Goal: Transaction & Acquisition: Purchase product/service

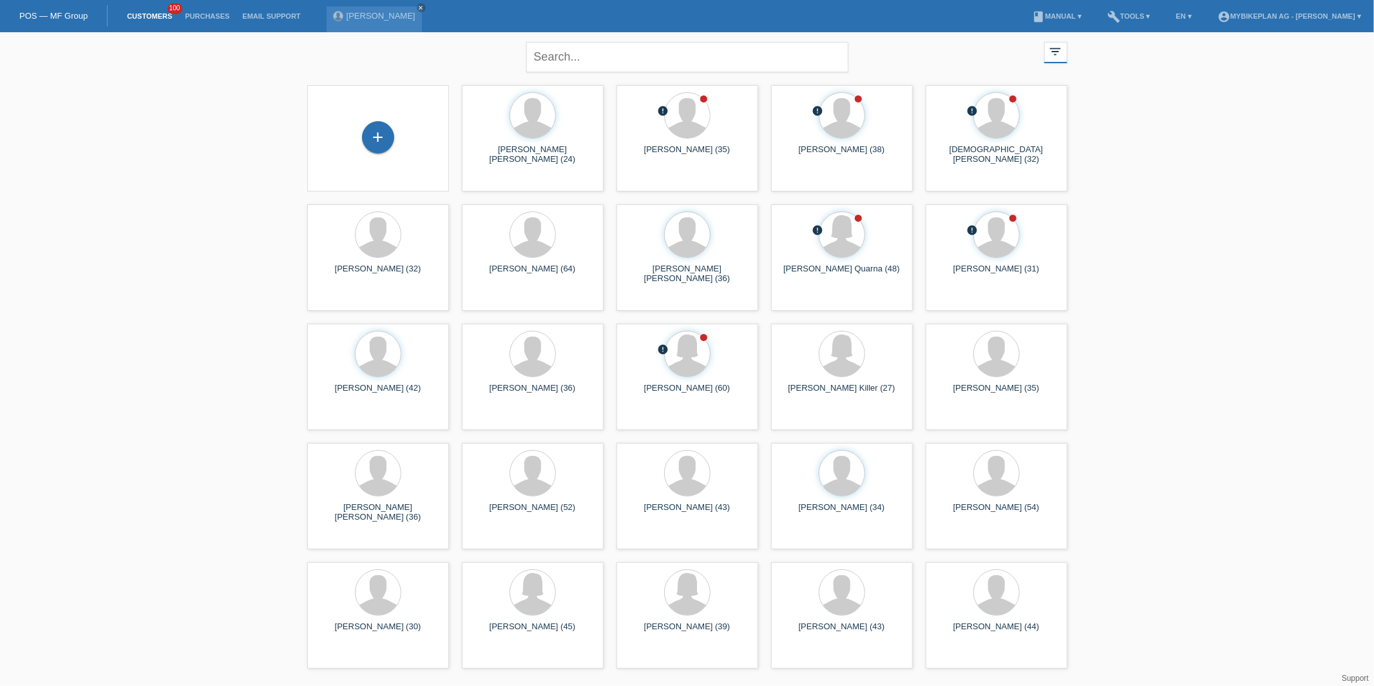
click at [452, 80] on div "+ Marc Patrick Beck (24) launch Show" at bounding box center [687, 377] width 773 height 596
click at [532, 68] on input "text" at bounding box center [687, 57] width 322 height 30
type input "sabine"
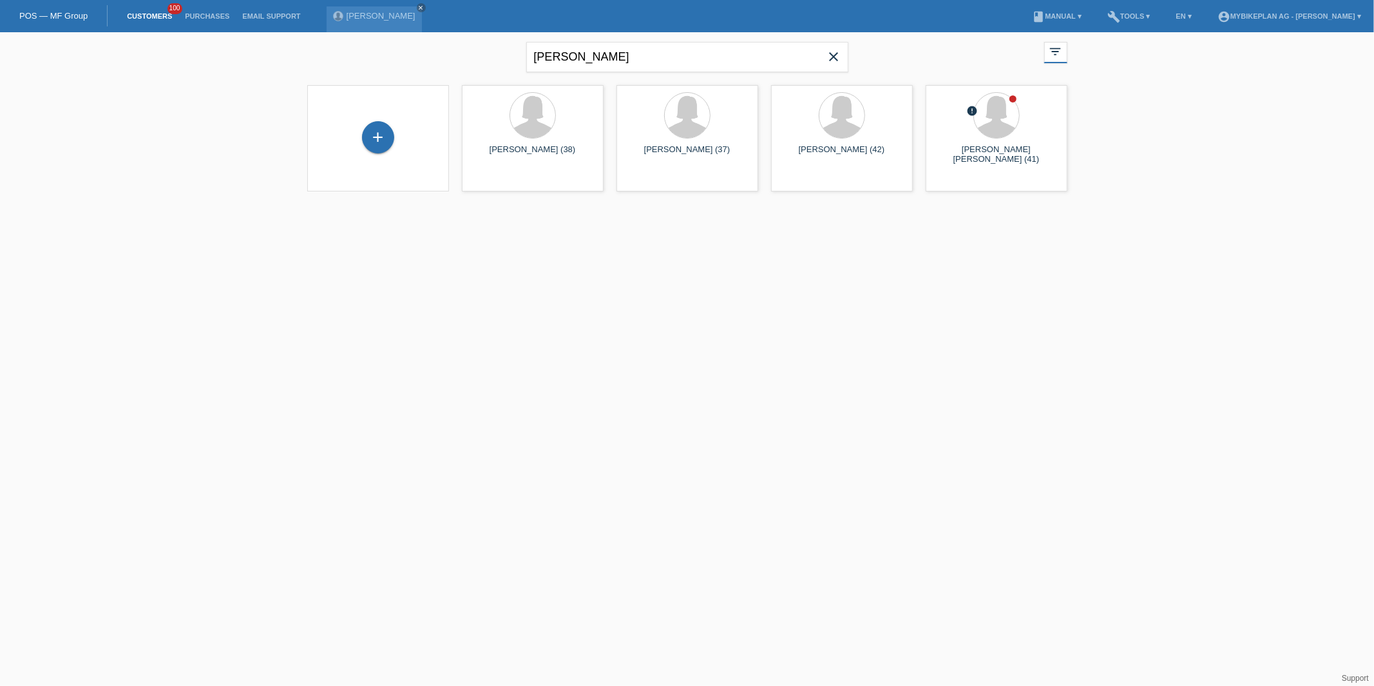
click at [834, 56] on icon "close" at bounding box center [834, 56] width 15 height 15
click at [375, 131] on div "+" at bounding box center [378, 137] width 32 height 32
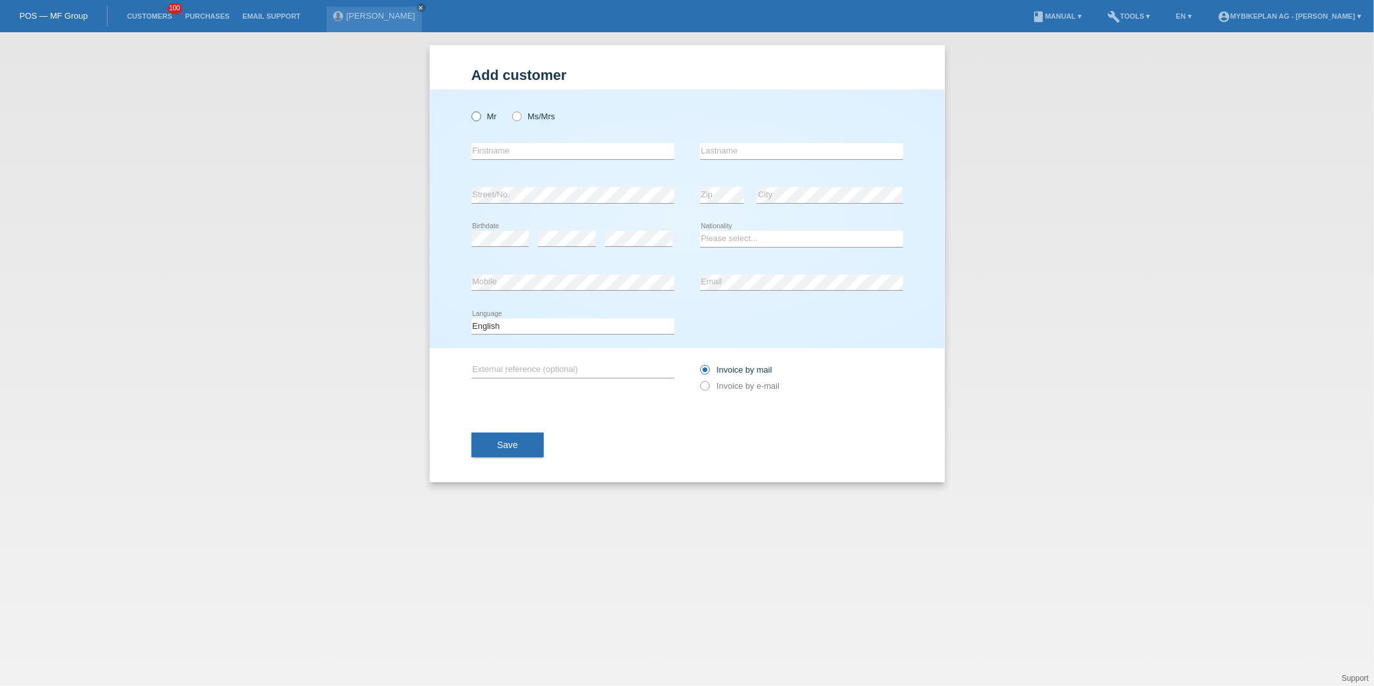
click at [469, 110] on icon at bounding box center [469, 110] width 0 height 0
click at [474, 117] on input "Mr" at bounding box center [476, 115] width 8 height 8
radio input "true"
click at [479, 166] on div "error Firstname" at bounding box center [573, 151] width 203 height 44
click at [488, 151] on input "text" at bounding box center [573, 151] width 203 height 16
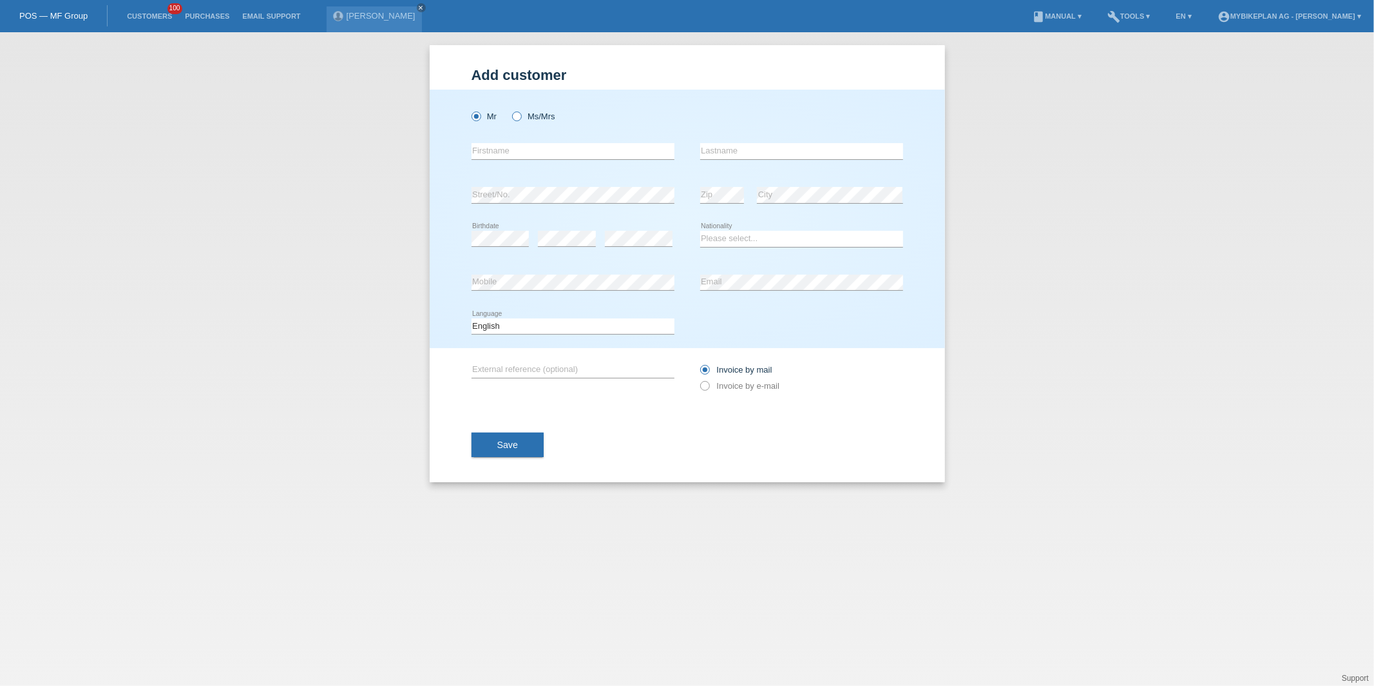
click at [522, 120] on label "Ms/Mrs" at bounding box center [533, 116] width 43 height 10
click at [521, 120] on input "Ms/Mrs" at bounding box center [516, 115] width 8 height 8
radio input "true"
click at [521, 138] on div "error Firstname" at bounding box center [573, 151] width 203 height 44
click at [521, 143] on input "text" at bounding box center [573, 151] width 203 height 16
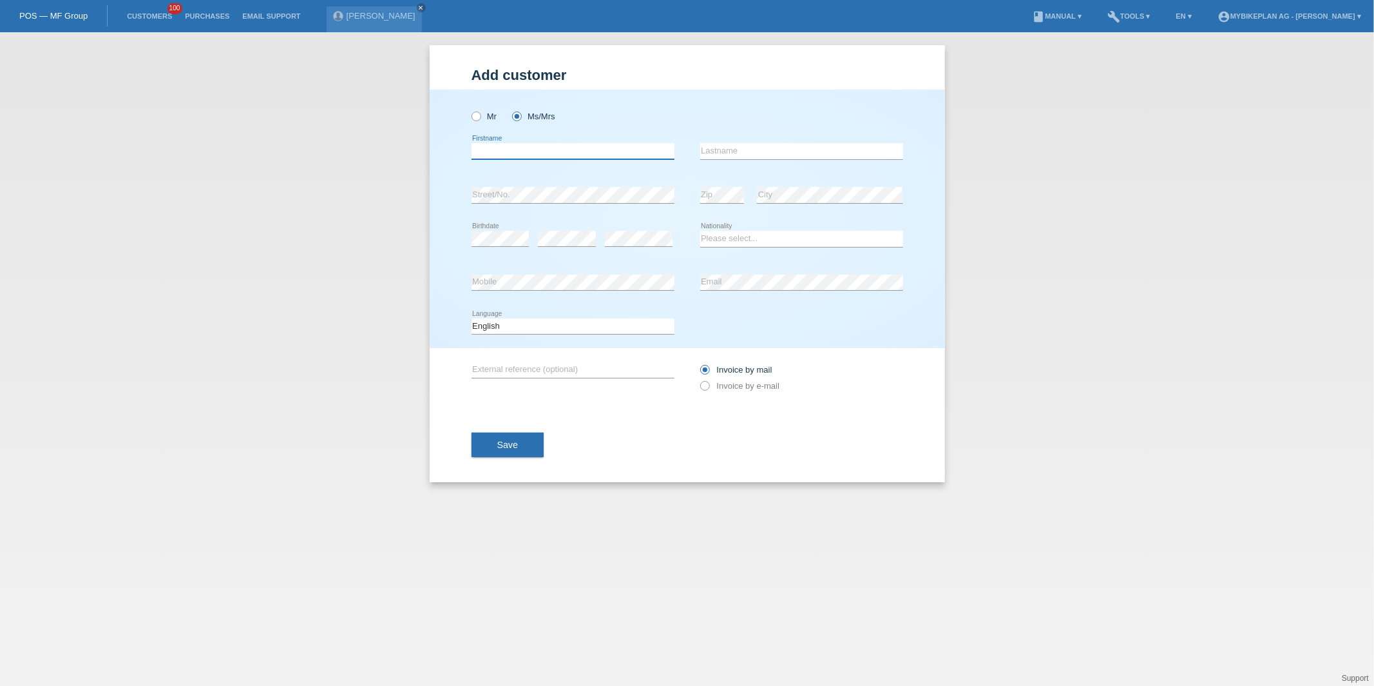
paste input "[PERSON_NAME]"
click at [513, 147] on input "[PERSON_NAME]" at bounding box center [573, 151] width 203 height 16
type input "[PERSON_NAME]"
paste input "Gees"
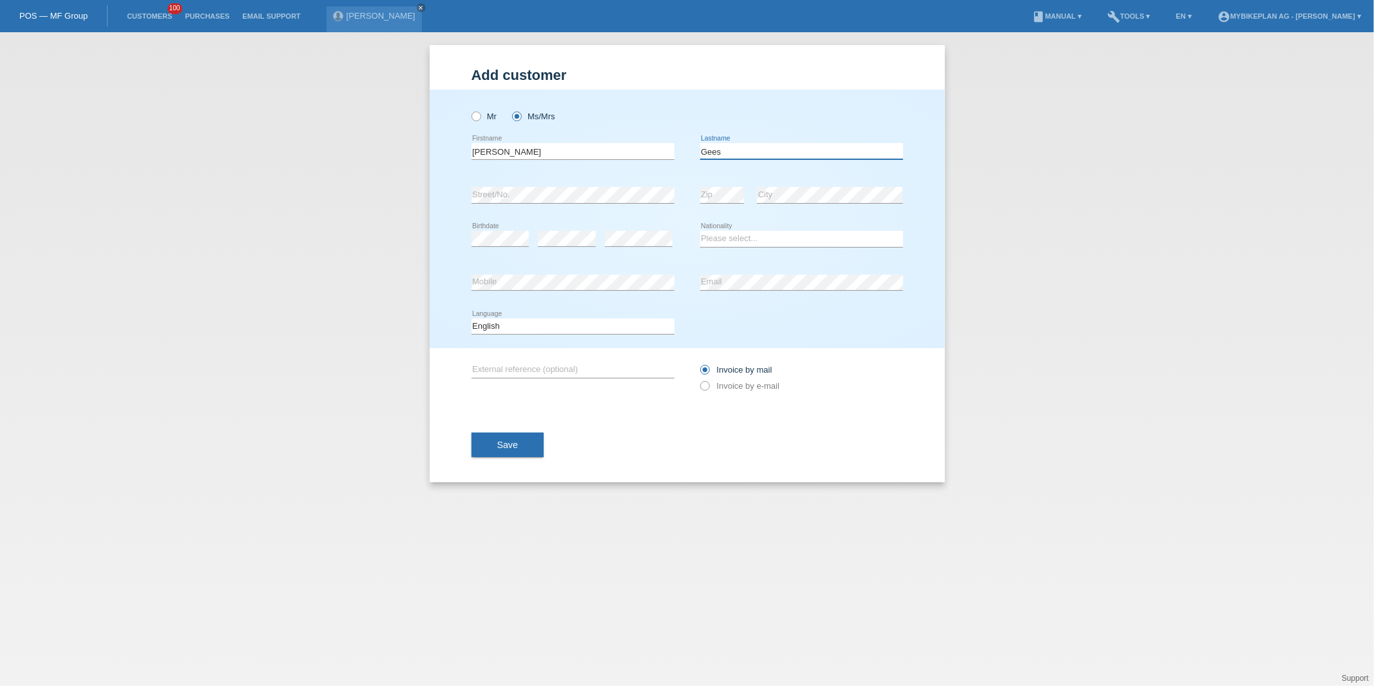
type input "Gees"
select select "CH"
click at [533, 332] on select "Deutsch Français Italiano English" at bounding box center [573, 325] width 203 height 15
select select "de"
click at [472, 318] on select "Deutsch Français Italiano English" at bounding box center [573, 325] width 203 height 15
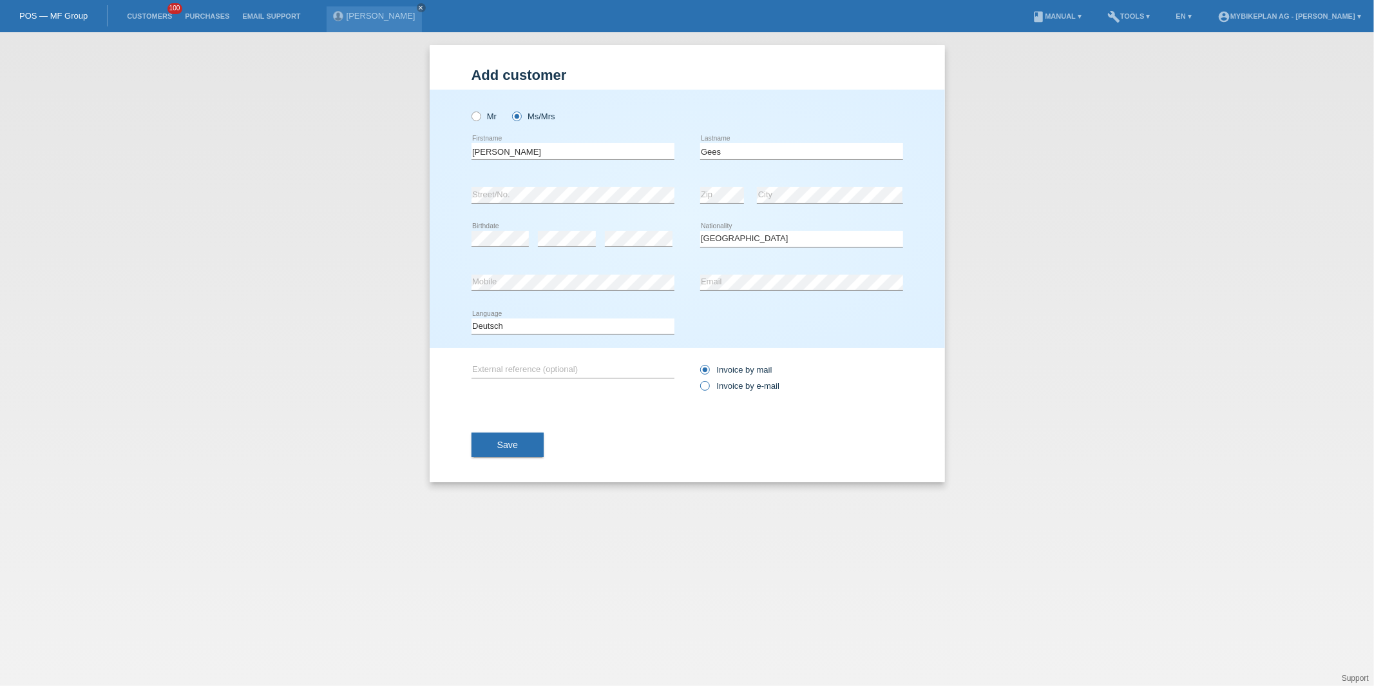
click at [720, 388] on label "Invoice by e-mail" at bounding box center [740, 386] width 80 height 10
click at [709, 388] on input "Invoice by e-mail" at bounding box center [704, 389] width 8 height 16
radio input "true"
click at [536, 445] on button "Save" at bounding box center [508, 444] width 73 height 24
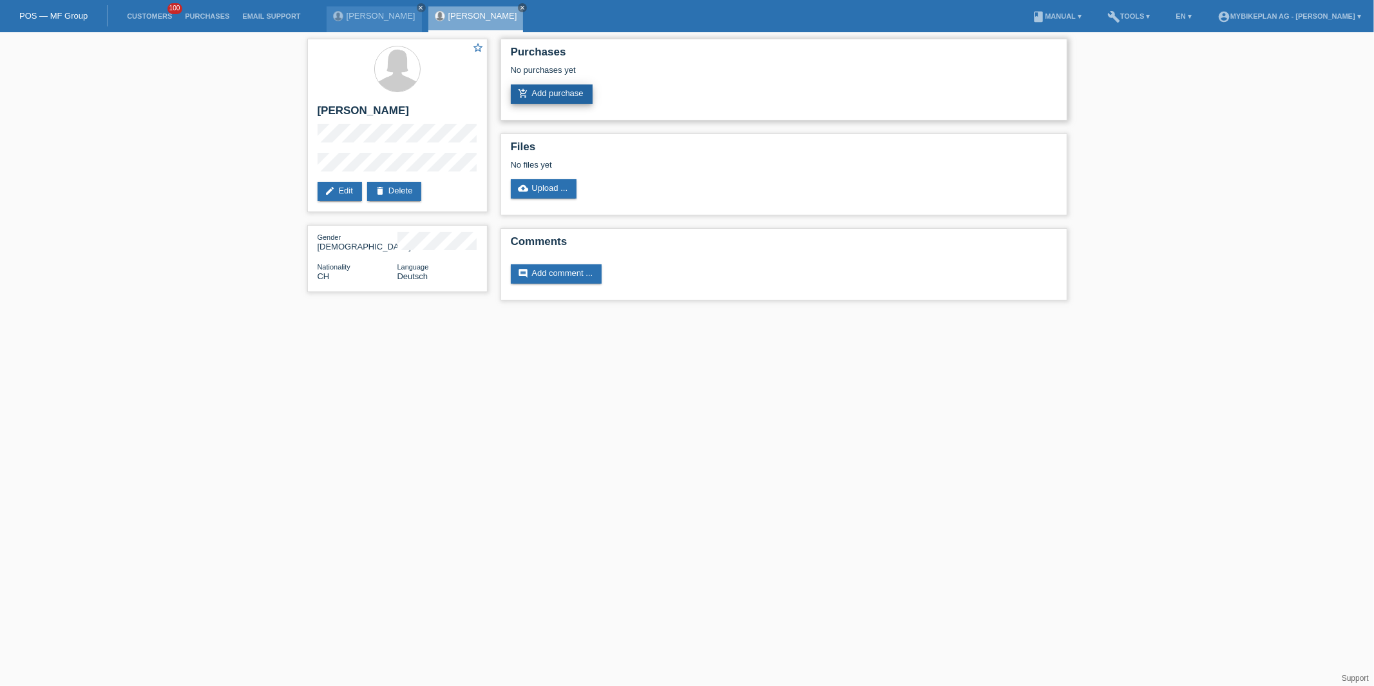
click at [579, 95] on link "add_shopping_cart Add purchase" at bounding box center [552, 93] width 82 height 19
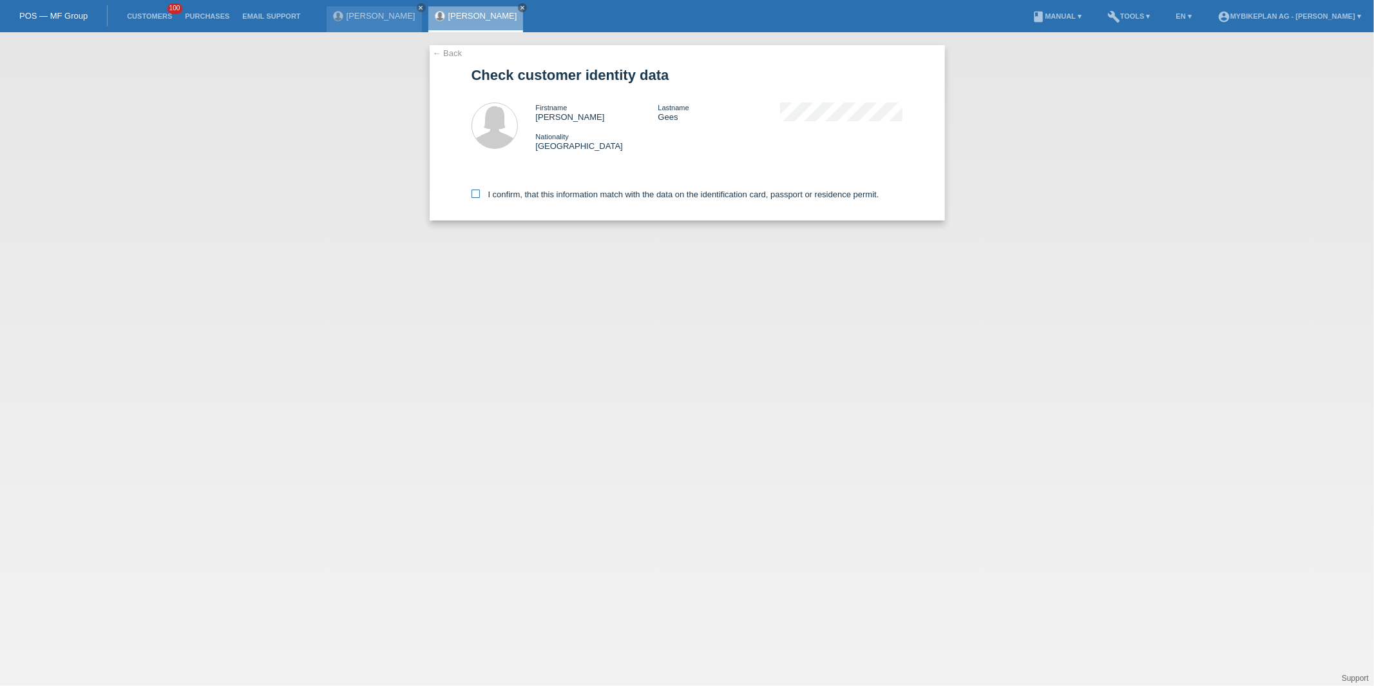
click at [521, 196] on label "I confirm, that this information match with the data on the identification card…" at bounding box center [676, 194] width 408 height 10
click at [480, 196] on input "I confirm, that this information match with the data on the identification card…" at bounding box center [476, 193] width 8 height 8
checkbox input "true"
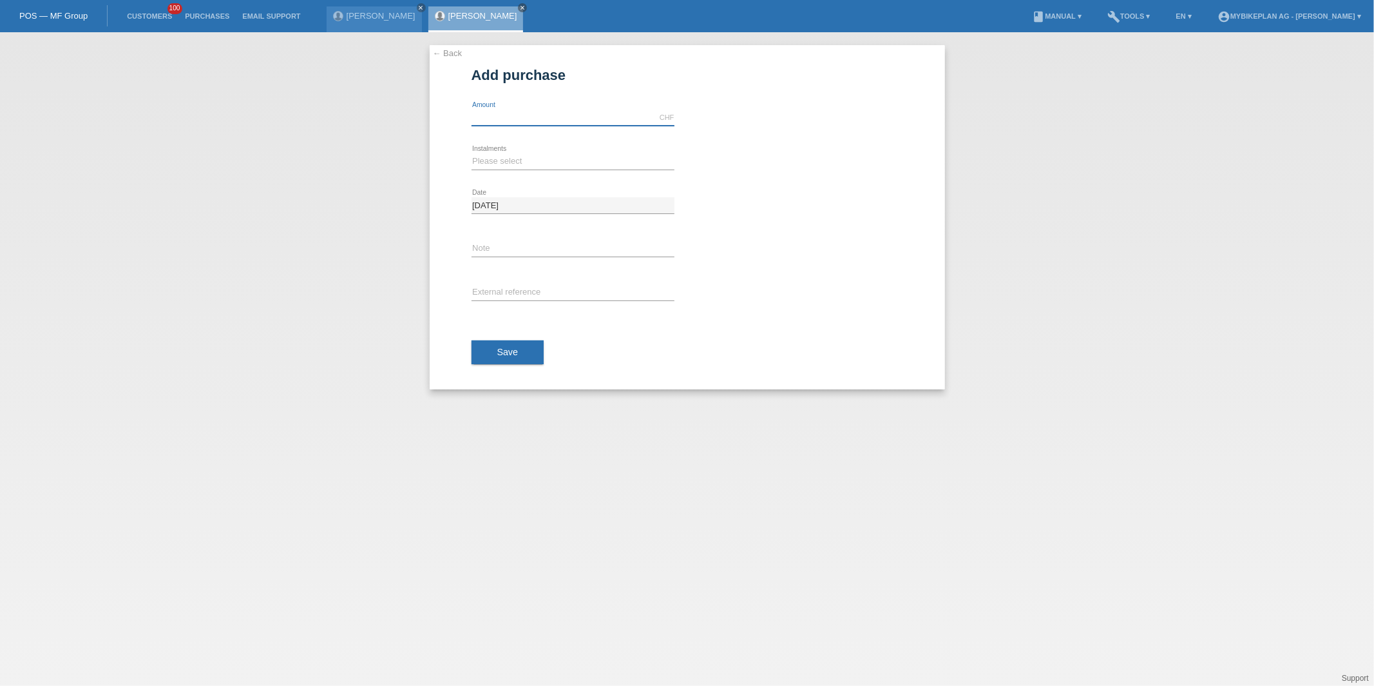
click at [529, 124] on input "text" at bounding box center [573, 118] width 203 height 16
type input "3699.00"
click at [508, 155] on select "Please select 6 instalments 12 instalments 18 instalments 24 instalments 36 ins…" at bounding box center [573, 160] width 203 height 15
select select "488"
click at [472, 153] on select "Please select 6 instalments 12 instalments 18 instalments 24 instalments 36 ins…" at bounding box center [573, 160] width 203 height 15
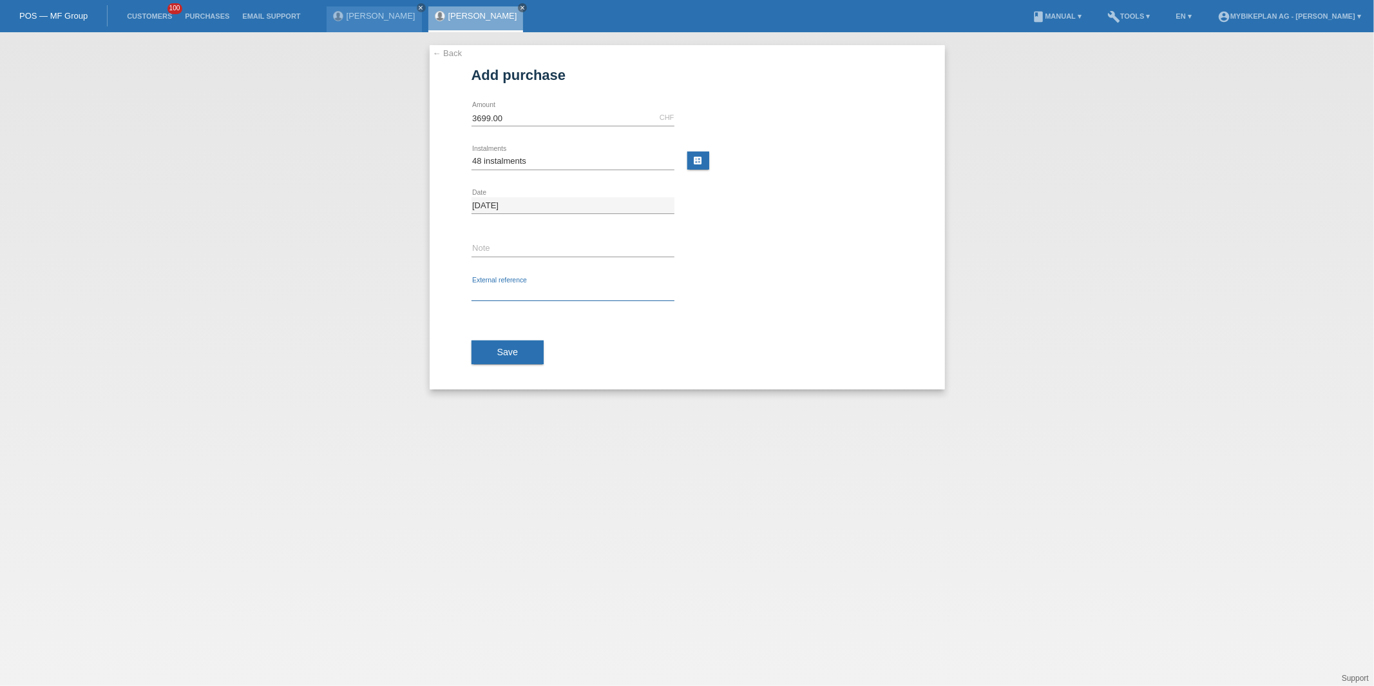
click at [481, 300] on icon at bounding box center [573, 300] width 203 height 1
paste input "45651163058"
type input "45651163058"
click at [487, 366] on div "Save" at bounding box center [688, 352] width 432 height 75
click at [492, 362] on button "Save" at bounding box center [508, 352] width 73 height 24
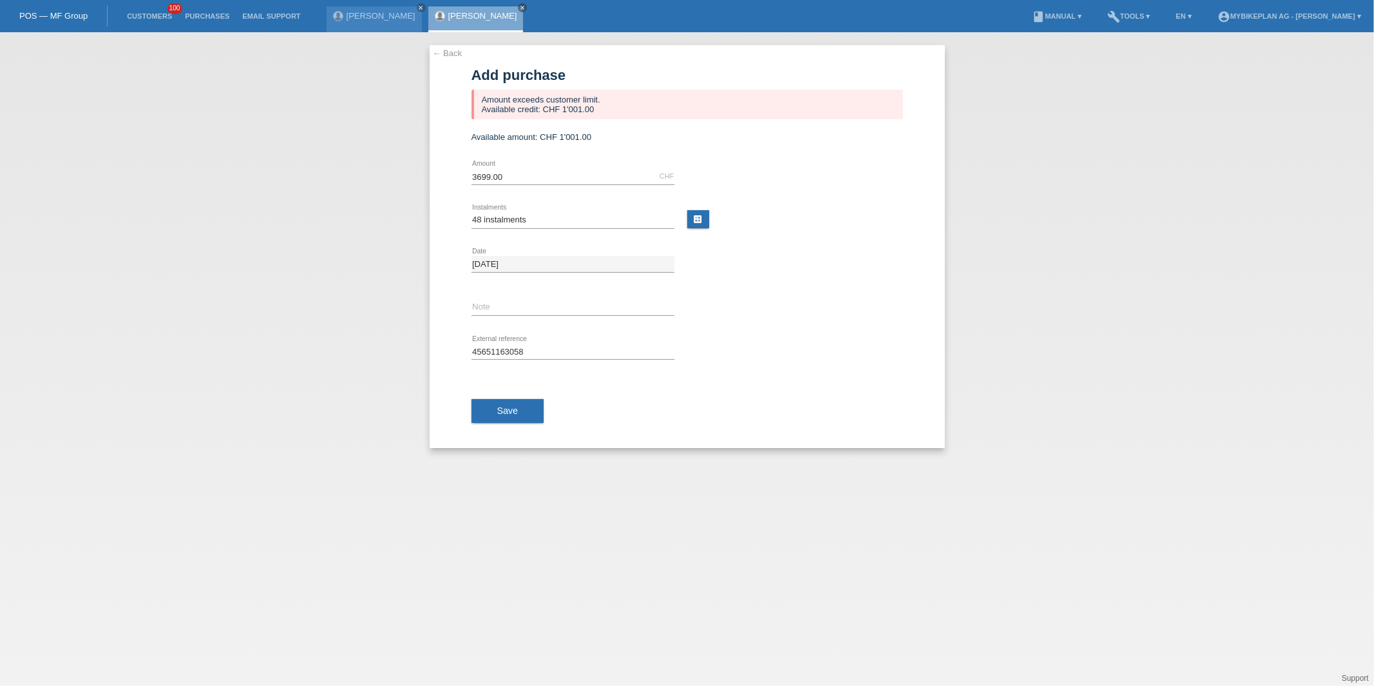
click at [458, 59] on div "← Back Add purchase Amount exceeds customer limit. Available credit: CHF 1'001.…" at bounding box center [687, 246] width 515 height 403
click at [459, 53] on link "← Back" at bounding box center [448, 53] width 30 height 10
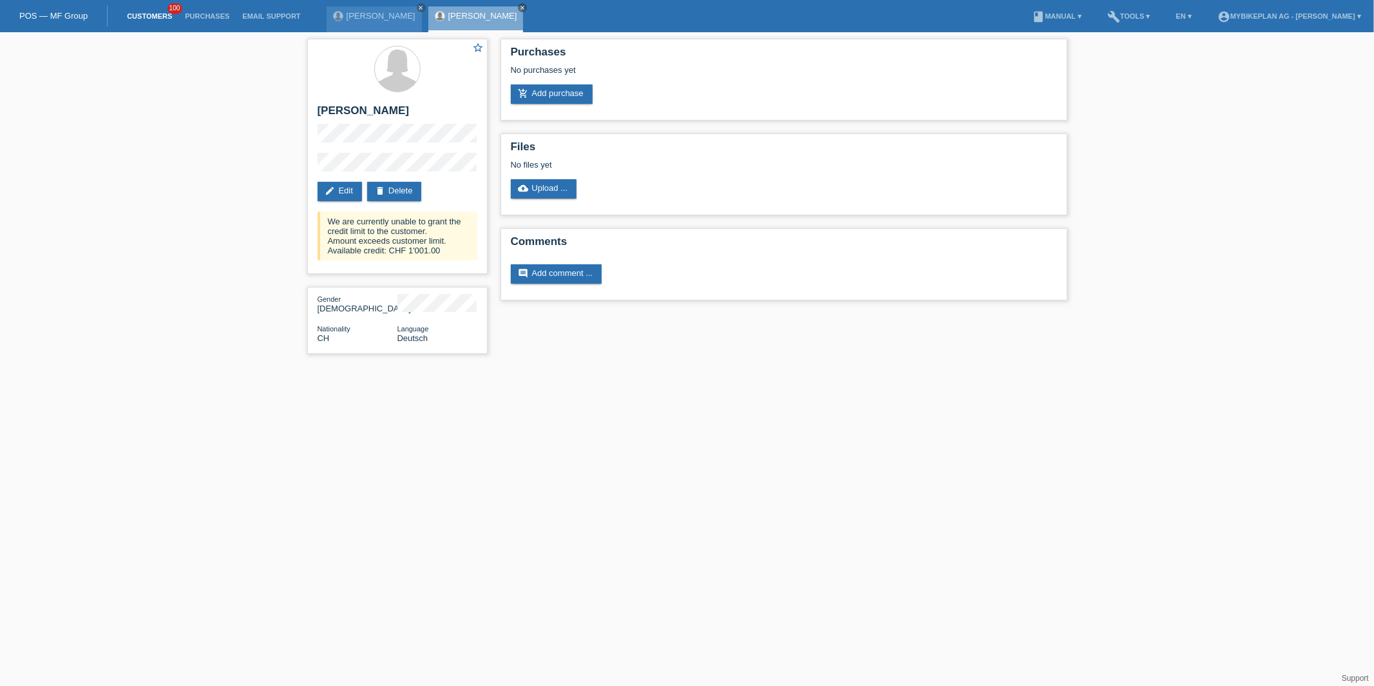
click at [151, 14] on link "Customers" at bounding box center [149, 16] width 58 height 8
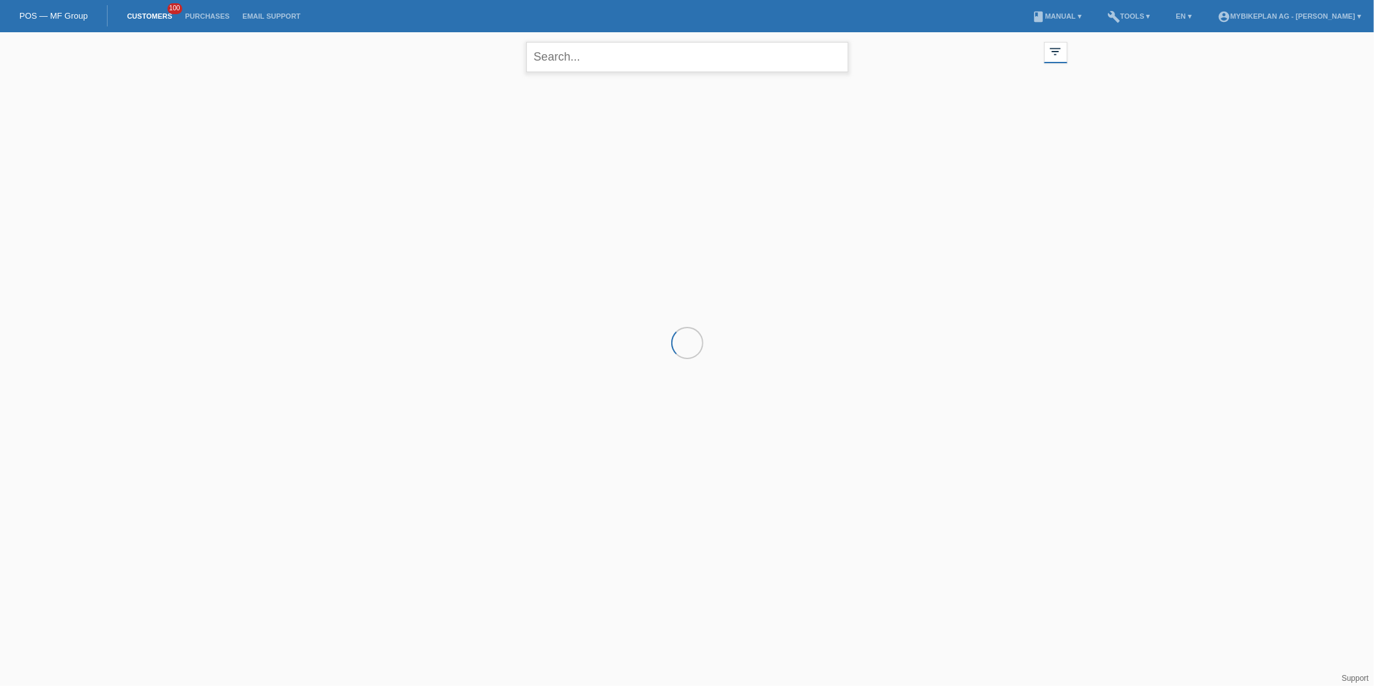
click at [651, 67] on input "text" at bounding box center [687, 57] width 322 height 30
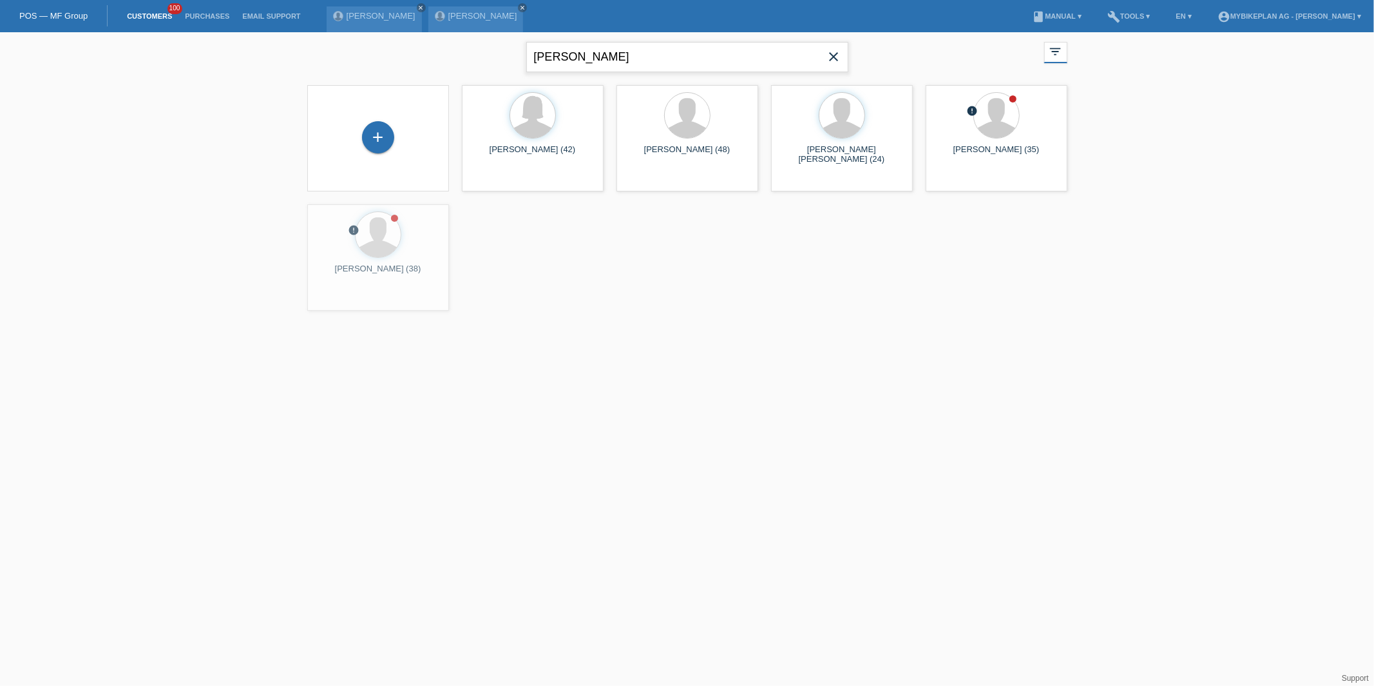
type input "sabine"
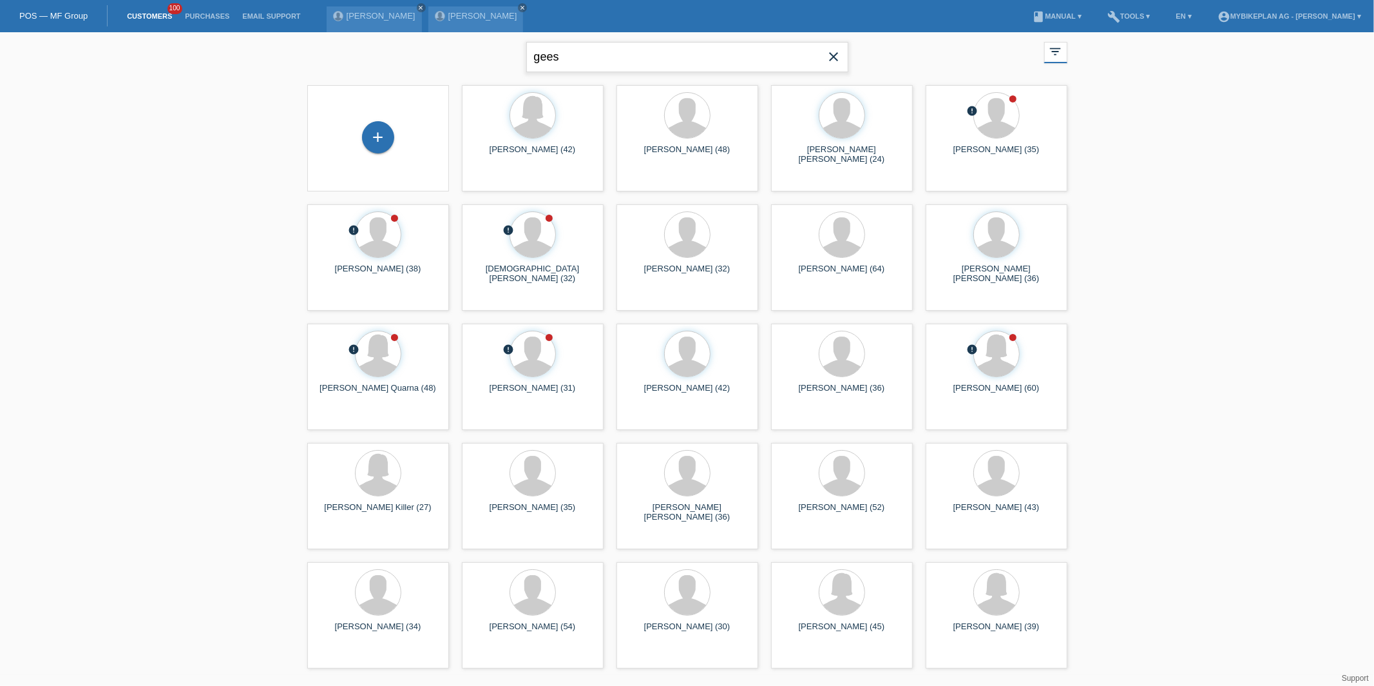
type input "gees"
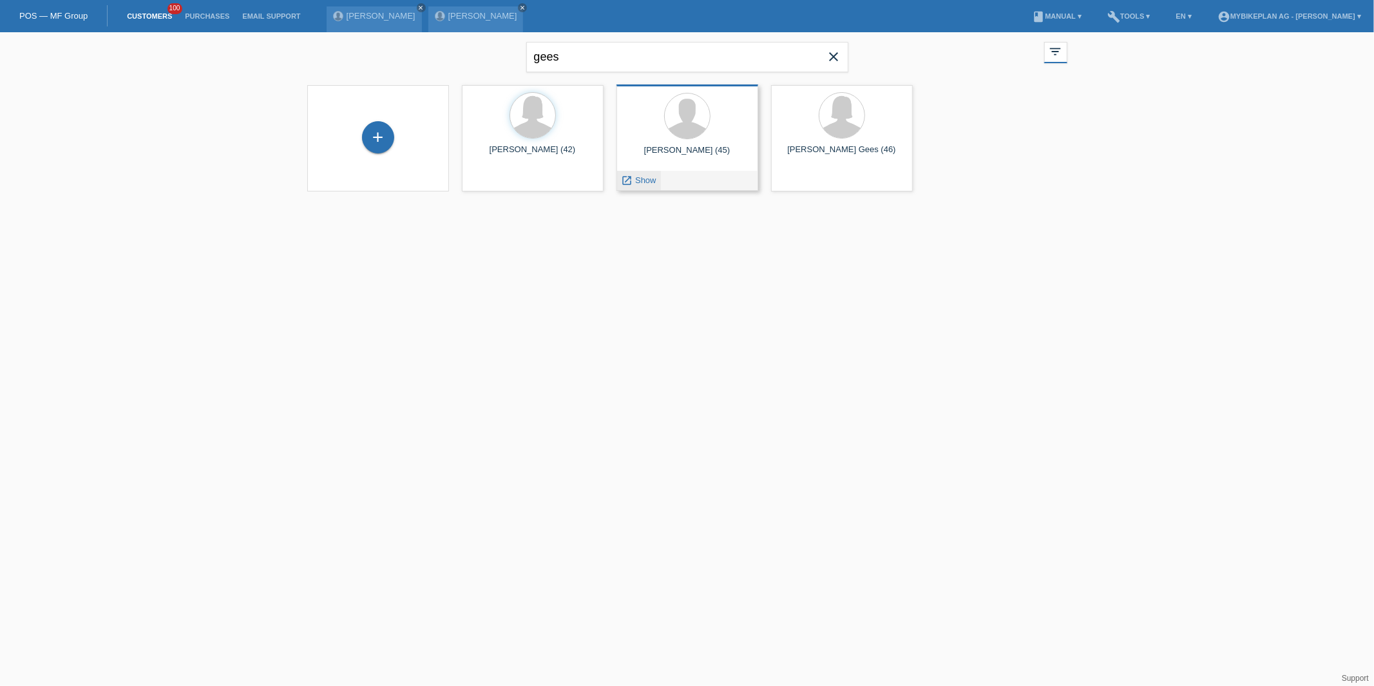
click at [649, 182] on span "Show" at bounding box center [645, 180] width 21 height 10
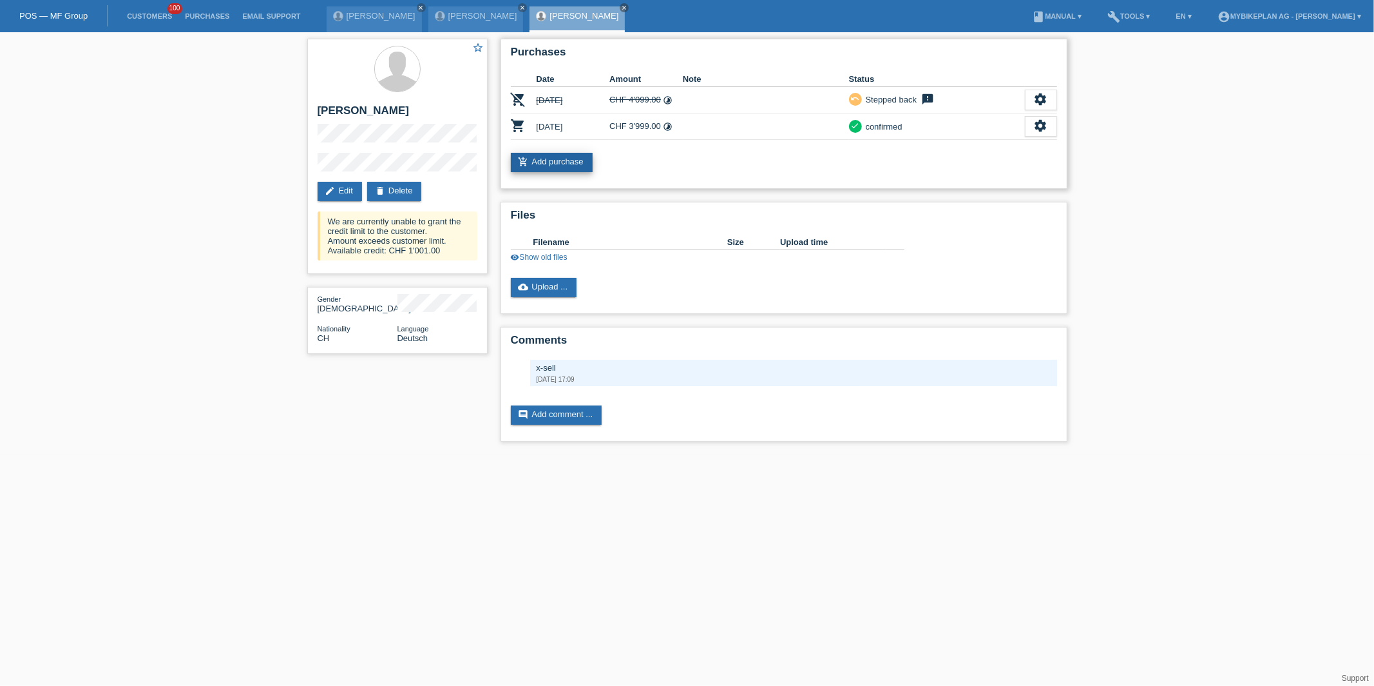
click at [559, 164] on link "add_shopping_cart Add purchase" at bounding box center [552, 162] width 82 height 19
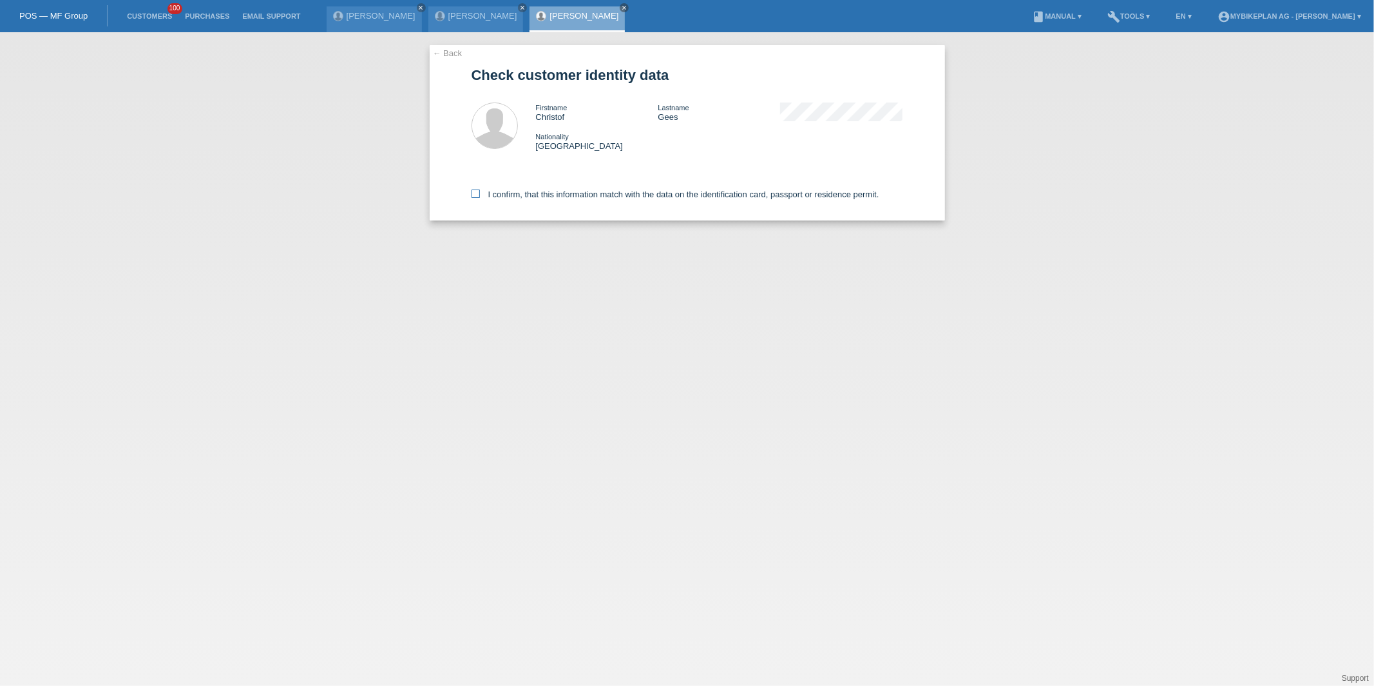
click at [609, 194] on label "I confirm, that this information match with the data on the identification card…" at bounding box center [676, 194] width 408 height 10
click at [480, 194] on input "I confirm, that this information match with the data on the identification card…" at bounding box center [476, 193] width 8 height 8
checkbox input "true"
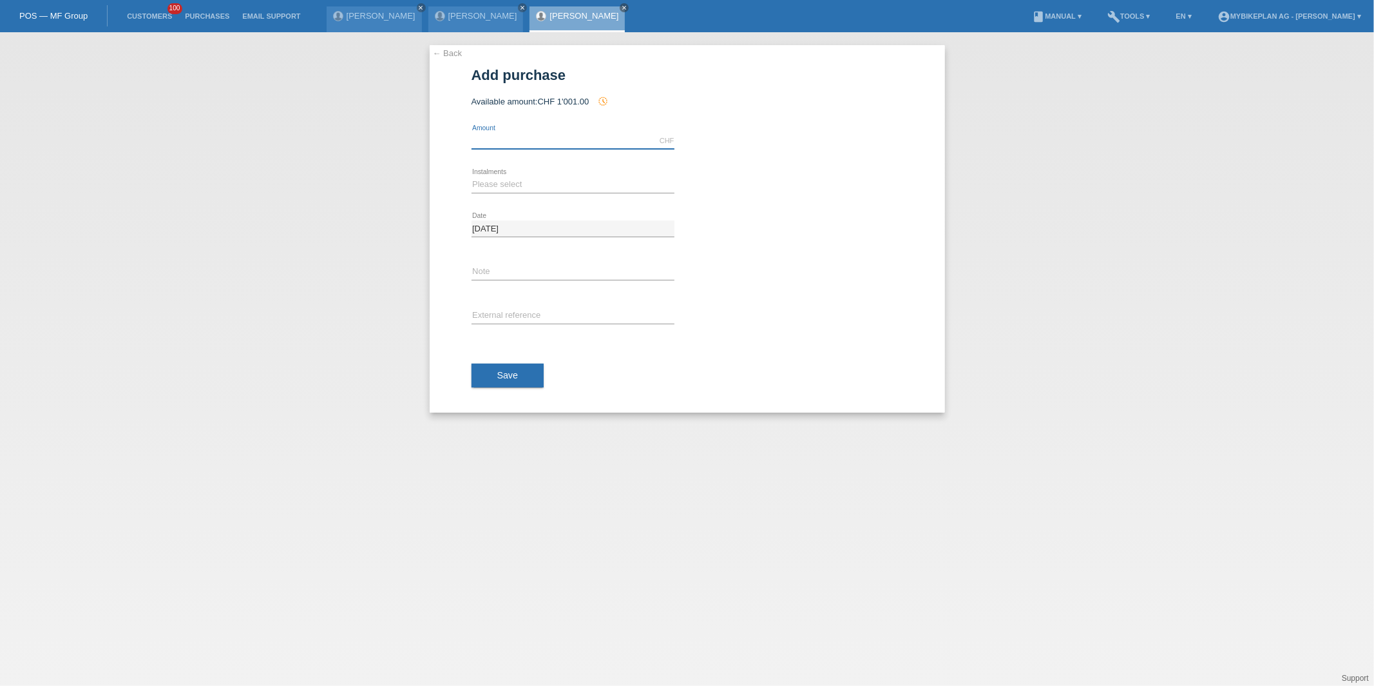
click at [580, 145] on input "text" at bounding box center [573, 141] width 203 height 16
type input "3699.00"
click at [497, 185] on select "Please select 6 instalments 12 instalments 18 instalments 24 instalments 36 ins…" at bounding box center [573, 184] width 203 height 15
select select "488"
click at [472, 177] on select "Please select 6 instalments 12 instalments 18 instalments 24 instalments 36 ins…" at bounding box center [573, 184] width 203 height 15
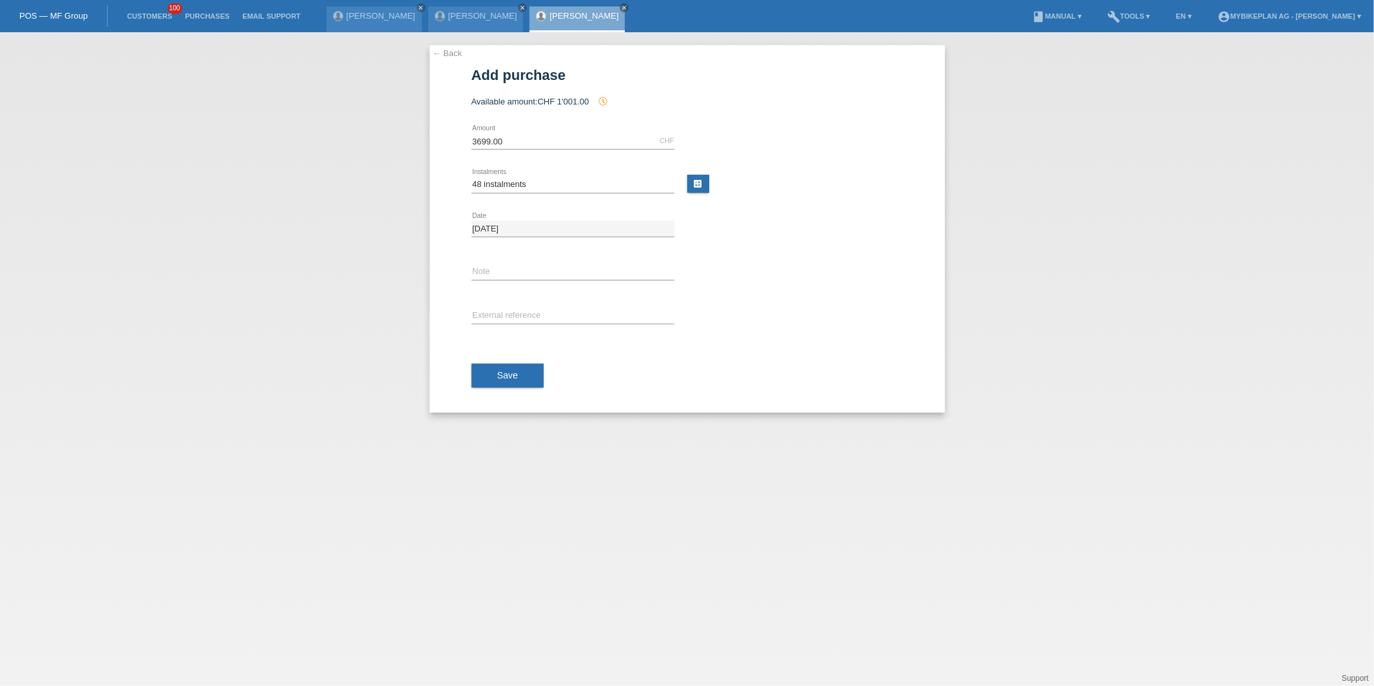
click at [501, 299] on div "error External reference" at bounding box center [573, 316] width 203 height 44
click at [515, 370] on span "Save" at bounding box center [507, 375] width 21 height 10
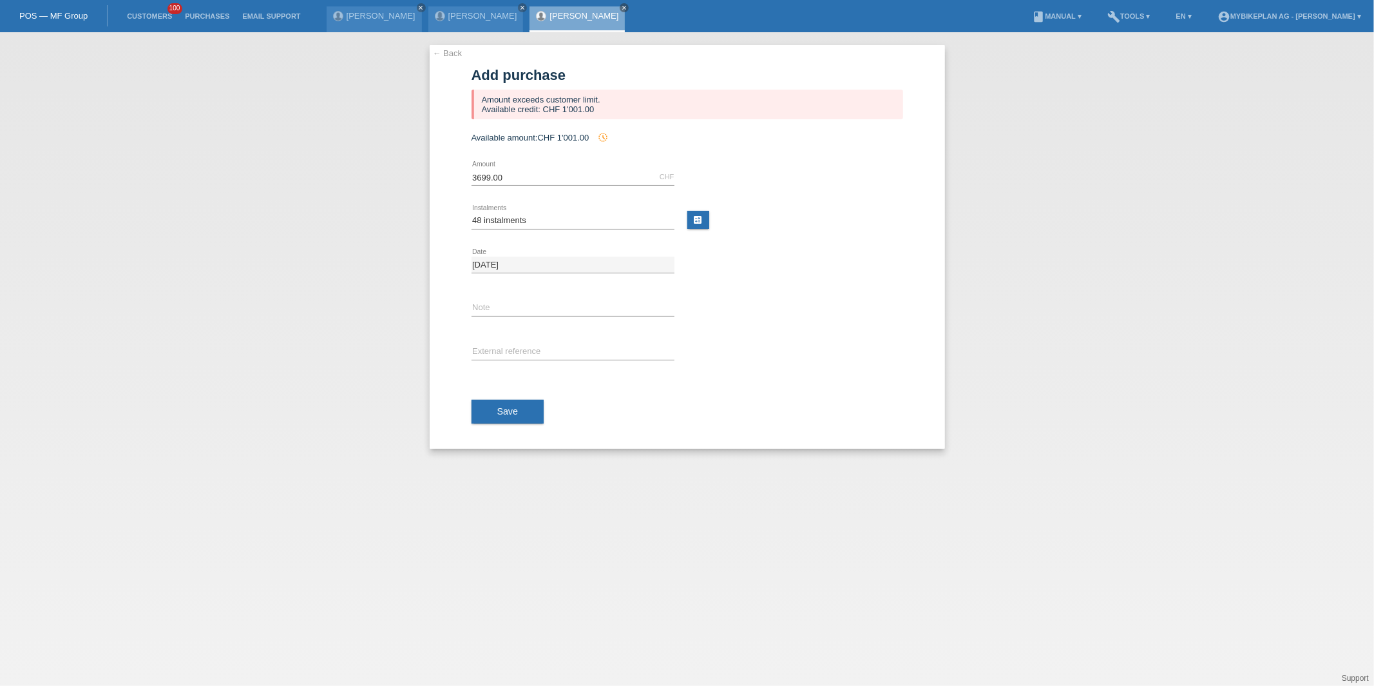
click at [452, 52] on link "← Back" at bounding box center [448, 53] width 30 height 10
